Goal: Information Seeking & Learning: Check status

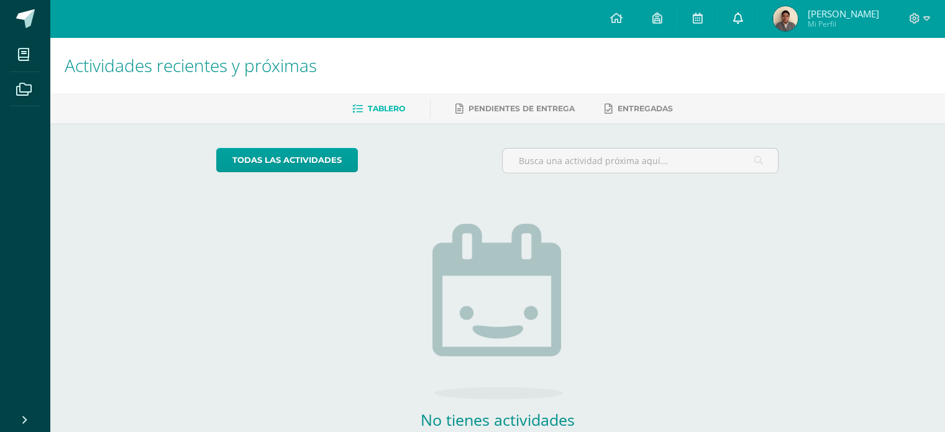
click at [751, 32] on link at bounding box center [738, 18] width 40 height 37
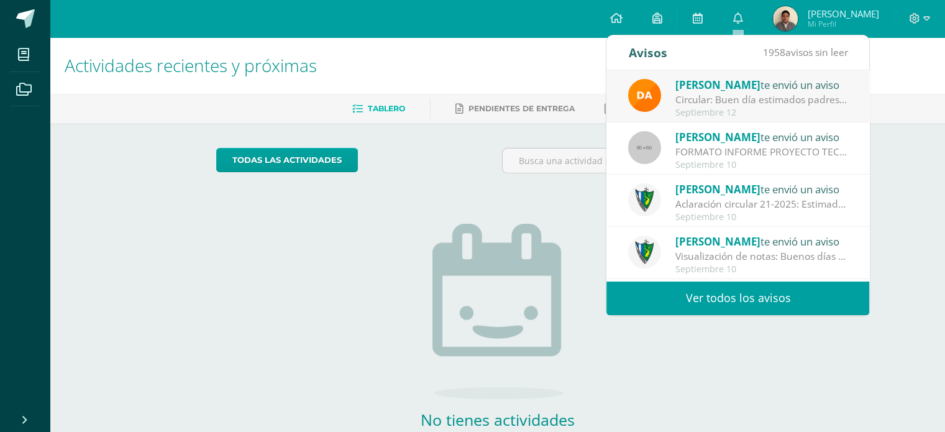
click at [789, 91] on div "[PERSON_NAME] te envió un aviso" at bounding box center [762, 84] width 173 height 16
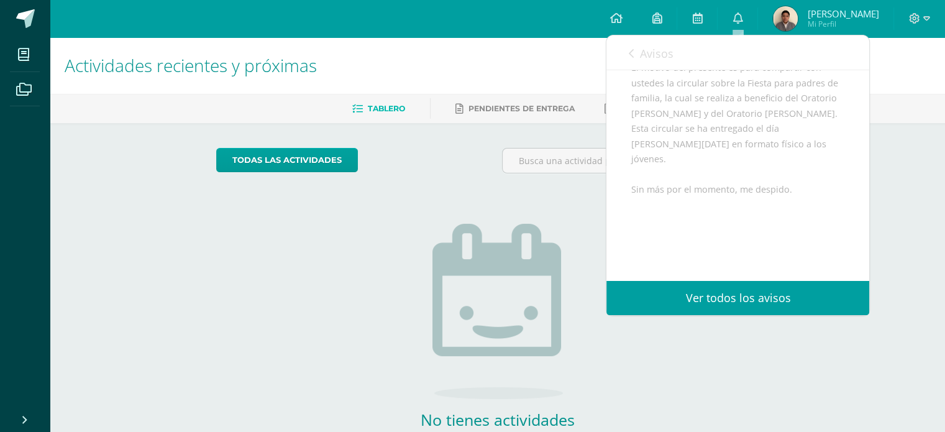
scroll to position [186, 0]
click at [811, 30] on span "[PERSON_NAME] Mi Perfil" at bounding box center [826, 18] width 111 height 25
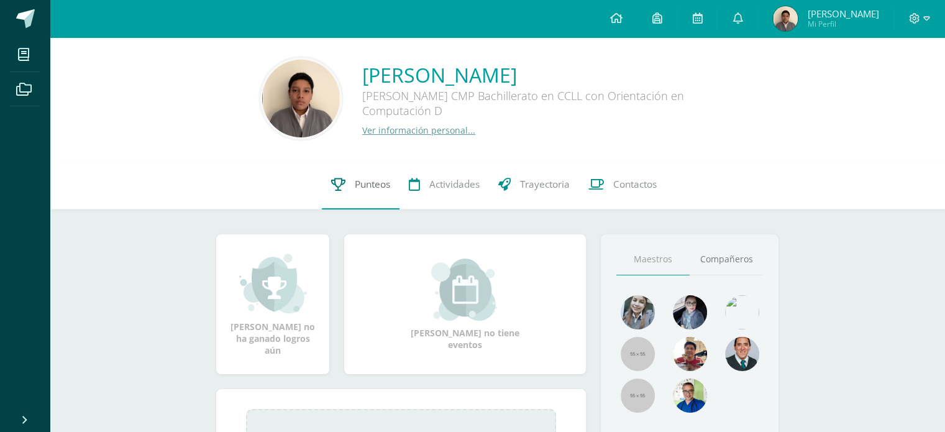
click at [365, 195] on link "Punteos" at bounding box center [361, 185] width 78 height 50
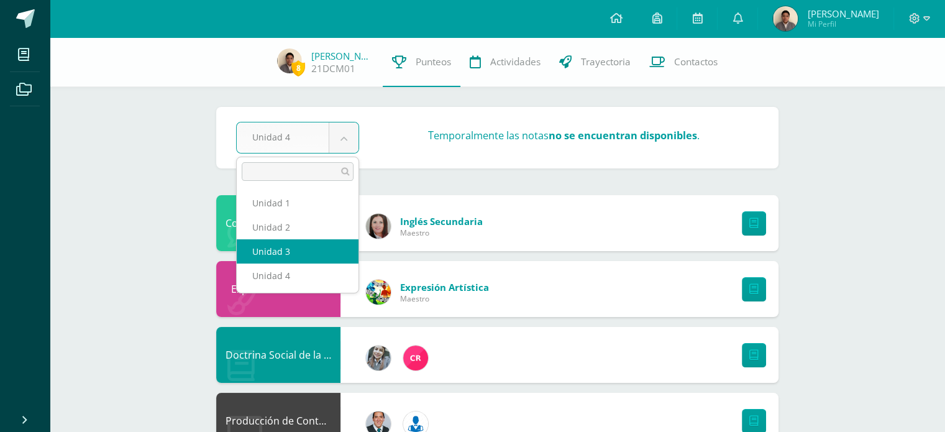
select select "Unidad 3"
